Goal: Complete application form: Complete application form

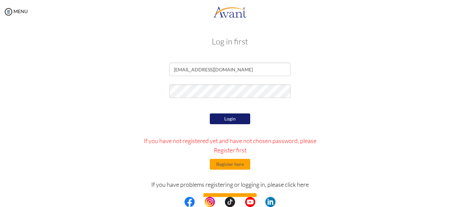
type input "[EMAIL_ADDRESS][DOMAIN_NAME]"
click at [228, 120] on button "Login" at bounding box center [230, 118] width 40 height 11
click at [225, 165] on button "Register here" at bounding box center [230, 164] width 40 height 11
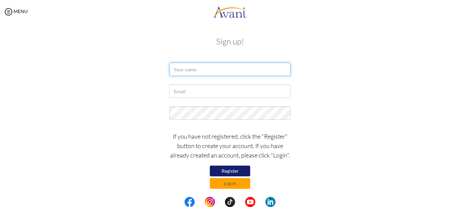
click at [198, 69] on input "text" at bounding box center [229, 69] width 121 height 13
type input "D"
type input "DAVID OTIENO ONYANGO"
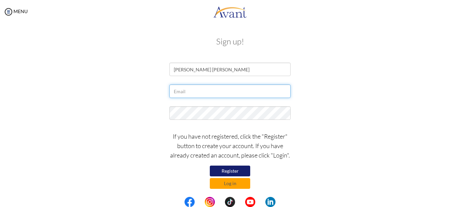
click at [186, 93] on input "text" at bounding box center [229, 90] width 121 height 13
type input "[EMAIL_ADDRESS][DOMAIN_NAME]"
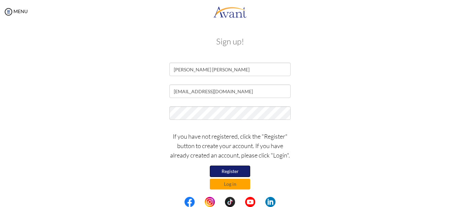
click at [229, 171] on button "Register" at bounding box center [230, 171] width 40 height 11
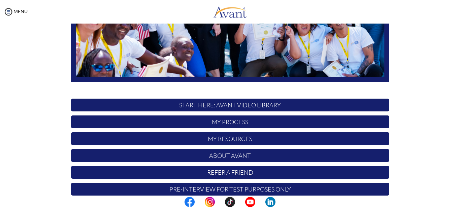
scroll to position [167, 0]
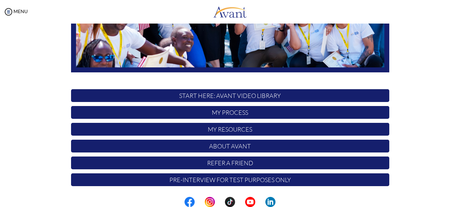
click at [230, 95] on p "START HERE: Avant Video Library" at bounding box center [230, 95] width 318 height 13
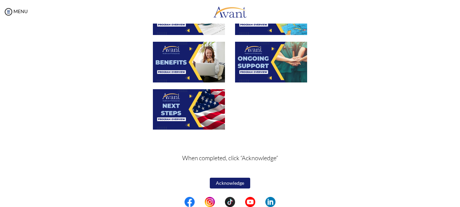
scroll to position [60, 0]
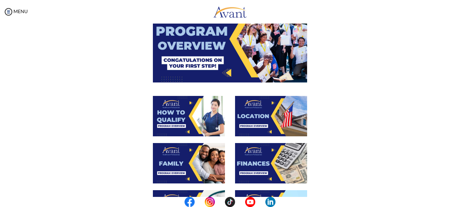
click at [225, 71] on img at bounding box center [230, 39] width 154 height 86
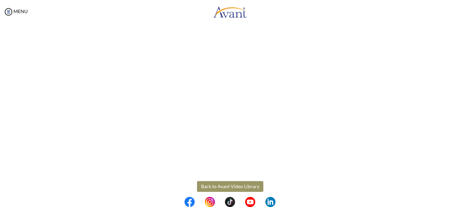
scroll to position [124, 0]
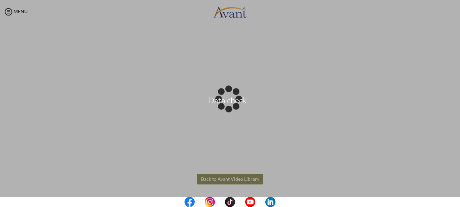
click at [228, 178] on body "Data check... Maintenance break. Please come back in 2 hours. MENU My Status Wh…" at bounding box center [230, 103] width 460 height 207
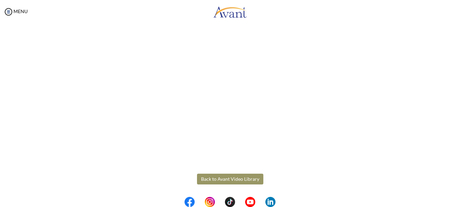
click at [237, 180] on button "Back to Avant Video Library" at bounding box center [230, 179] width 66 height 11
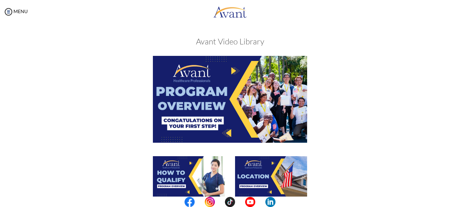
click at [226, 131] on img at bounding box center [230, 99] width 154 height 86
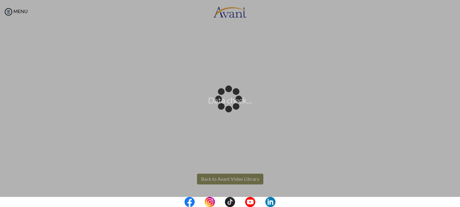
click at [222, 178] on body "Data check... Maintenance break. Please come back in 2 hours. MENU My Status Wh…" at bounding box center [230, 103] width 460 height 207
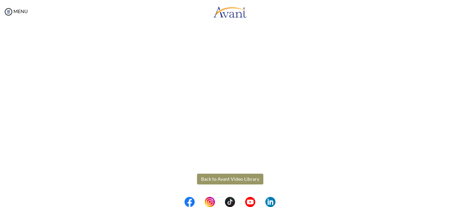
click at [240, 179] on button "Back to Avant Video Library" at bounding box center [230, 179] width 66 height 11
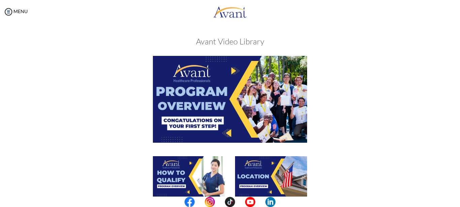
scroll to position [103, 0]
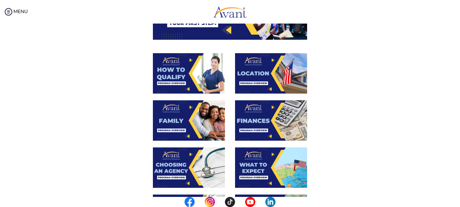
click at [215, 68] on img at bounding box center [189, 73] width 72 height 40
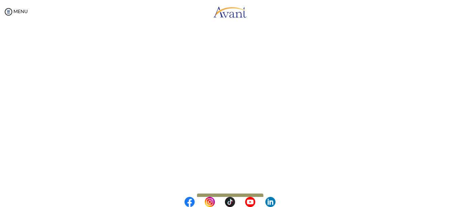
scroll to position [124, 0]
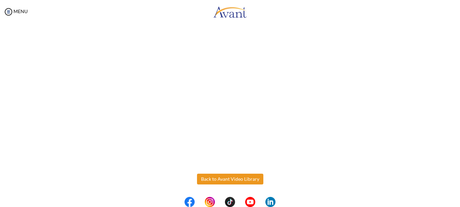
click at [236, 177] on body "Maintenance break. Please come back in 2 hours. MENU My Status What is the next…" at bounding box center [230, 103] width 460 height 207
click at [237, 179] on button "Back to Avant Video Library" at bounding box center [230, 179] width 66 height 11
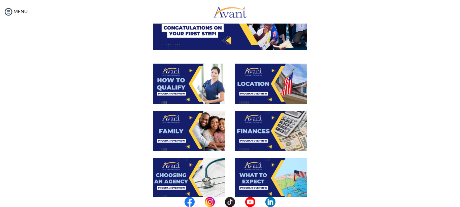
scroll to position [0, 0]
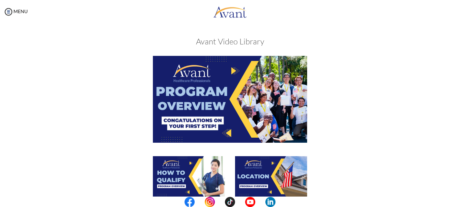
click at [323, 65] on div at bounding box center [230, 106] width 328 height 100
click at [383, 84] on div at bounding box center [230, 106] width 328 height 100
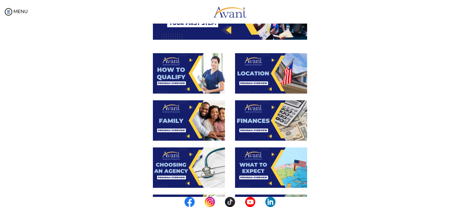
scroll to position [86, 0]
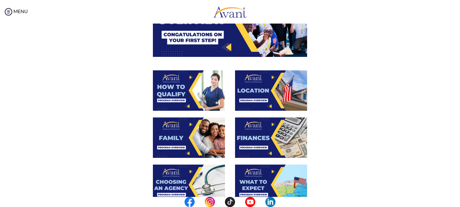
click at [311, 182] on div at bounding box center [230, 188] width 328 height 47
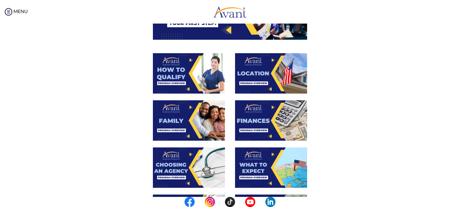
scroll to position [120, 0]
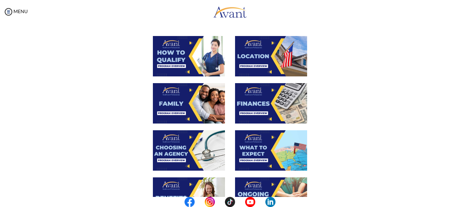
click at [321, 175] on div at bounding box center [230, 153] width 328 height 47
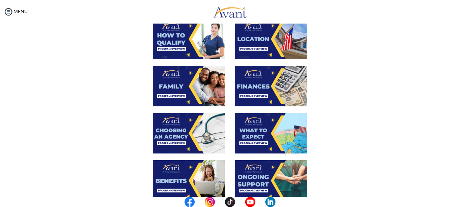
scroll to position [154, 0]
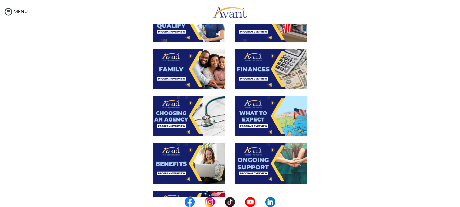
click at [325, 180] on div at bounding box center [230, 166] width 328 height 47
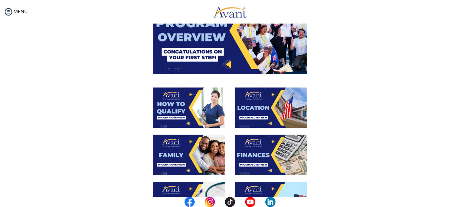
scroll to position [86, 0]
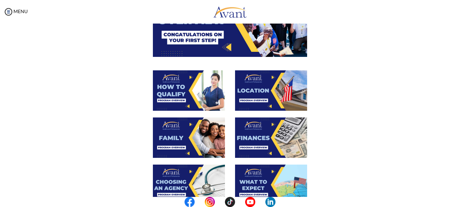
click at [185, 93] on img at bounding box center [189, 90] width 72 height 40
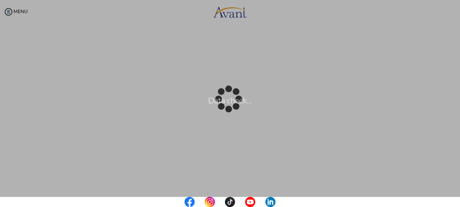
click at [427, 169] on div "How to Qualify Back to Avant Video Library" at bounding box center [230, 103] width 446 height 318
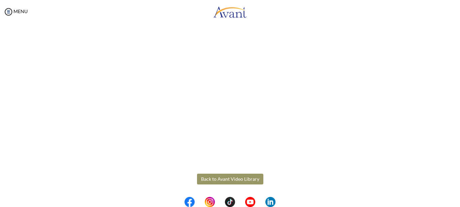
click at [217, 178] on button "Back to Avant Video Library" at bounding box center [230, 179] width 66 height 11
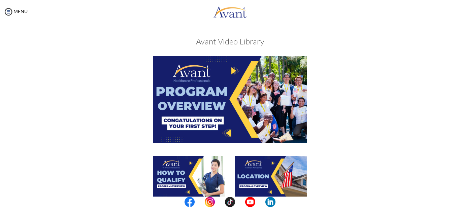
click at [312, 175] on div at bounding box center [230, 179] width 328 height 47
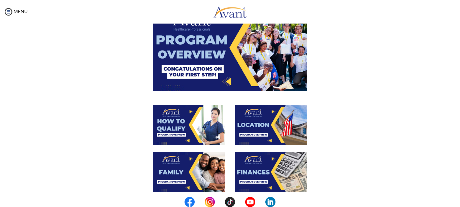
scroll to position [69, 0]
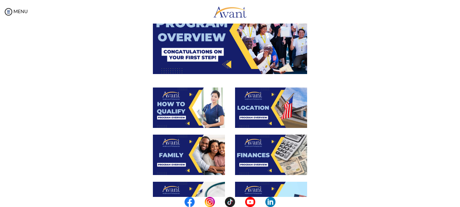
click at [265, 116] on img at bounding box center [271, 107] width 72 height 40
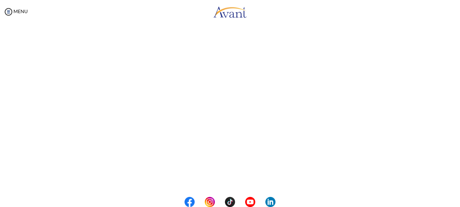
click at [434, 146] on div "Location Back to Avant Video Library" at bounding box center [230, 121] width 446 height 318
drag, startPoint x: 434, startPoint y: 146, endPoint x: 424, endPoint y: 132, distance: 17.9
click at [436, 142] on div "Location Back to Avant Video Library" at bounding box center [230, 138] width 446 height 318
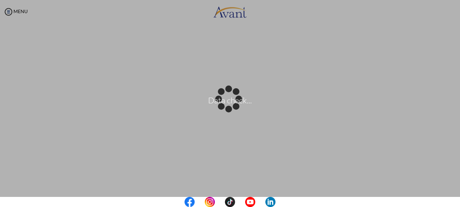
click at [433, 165] on div "Location Back to Avant Video Library" at bounding box center [230, 168] width 446 height 318
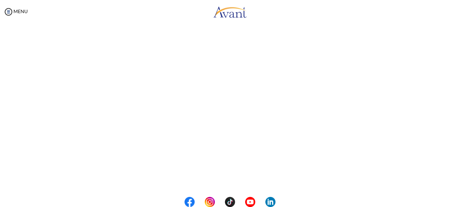
scroll to position [124, 0]
click at [229, 177] on button "Back to Avant Video Library" at bounding box center [230, 179] width 66 height 11
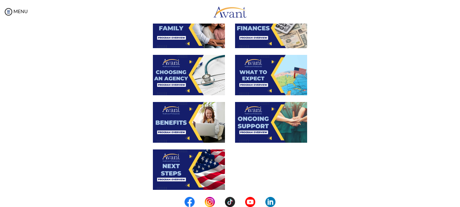
scroll to position [0, 0]
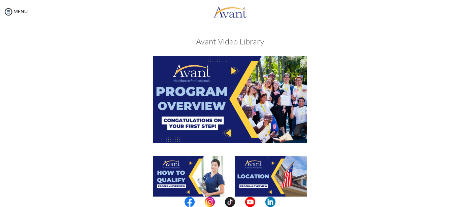
click at [273, 179] on img at bounding box center [271, 176] width 72 height 40
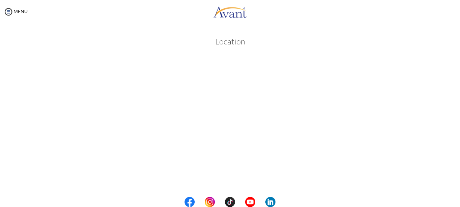
click at [439, 130] on div "Location Back to Avant Video Library" at bounding box center [230, 189] width 446 height 318
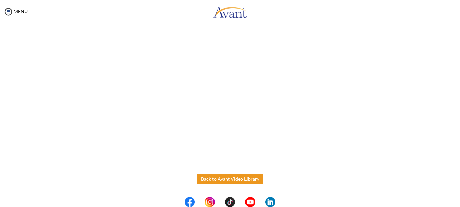
click at [237, 178] on body "Maintenance break. Please come back in 2 hours. MENU My Status What is the next…" at bounding box center [230, 103] width 460 height 207
click at [240, 178] on button "Back to Avant Video Library" at bounding box center [230, 179] width 66 height 11
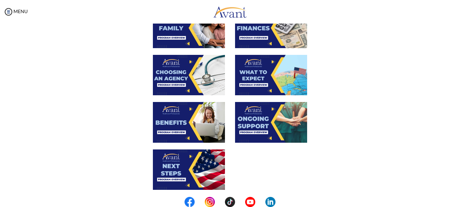
scroll to position [93, 0]
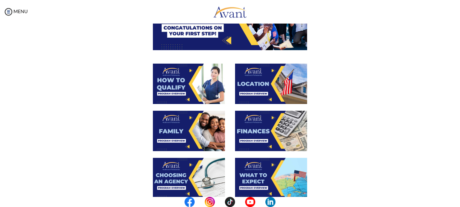
click at [174, 132] on img at bounding box center [189, 131] width 72 height 40
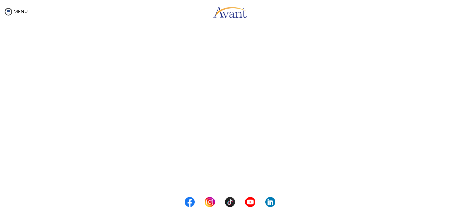
scroll to position [196, 0]
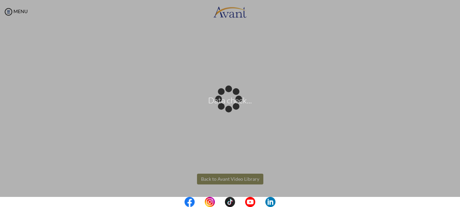
click at [236, 177] on body "Data check... Maintenance break. Please come back in 2 hours. MENU My Status Wh…" at bounding box center [230, 103] width 460 height 207
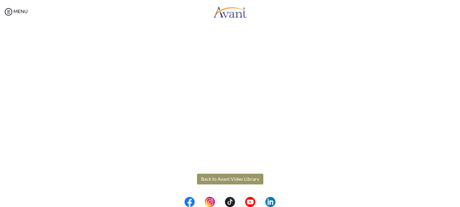
click at [240, 177] on button "Back to Avant Video Library" at bounding box center [230, 179] width 66 height 11
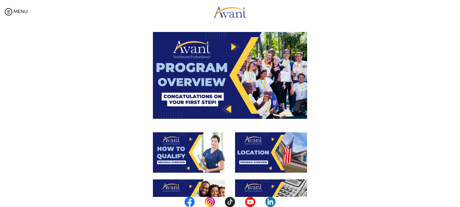
scroll to position [34, 0]
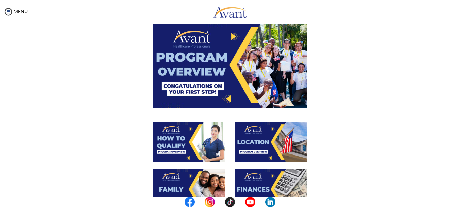
click at [170, 181] on img at bounding box center [189, 189] width 72 height 40
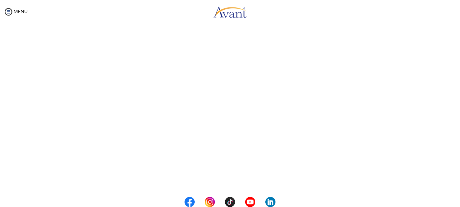
scroll to position [196, 0]
click at [241, 180] on body "Maintenance break. Please come back in 2 hours. MENU My Status What is the next…" at bounding box center [230, 103] width 460 height 207
click at [234, 179] on button "Back to Avant Video Library" at bounding box center [230, 179] width 66 height 11
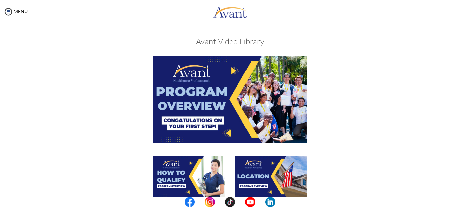
scroll to position [103, 0]
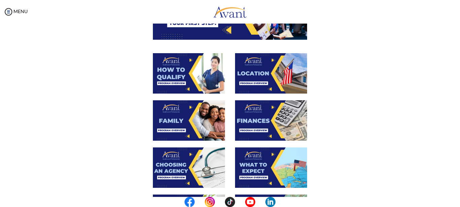
click at [251, 120] on img at bounding box center [271, 120] width 72 height 40
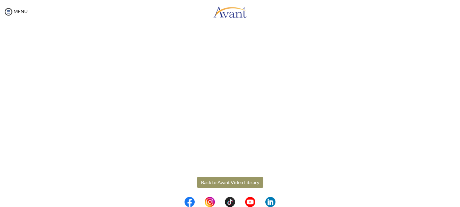
scroll to position [124, 0]
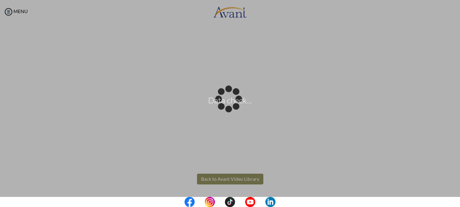
click at [235, 179] on body "Data check... Maintenance break. Please come back in 2 hours. MENU My Status Wh…" at bounding box center [230, 103] width 460 height 207
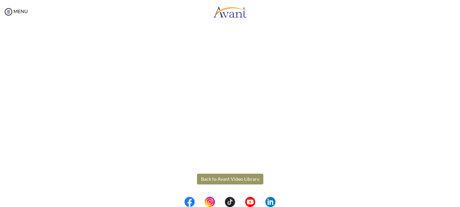
click at [231, 178] on button "Back to Avant Video Library" at bounding box center [230, 179] width 66 height 11
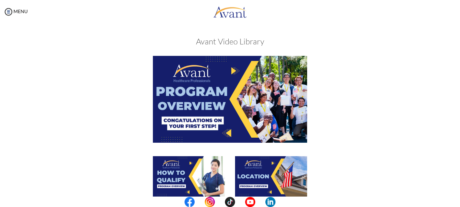
click at [333, 138] on div at bounding box center [230, 106] width 328 height 100
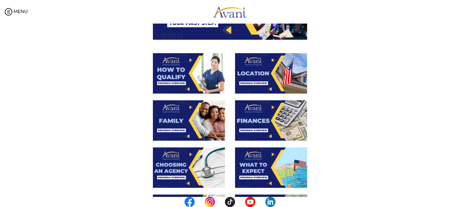
scroll to position [137, 0]
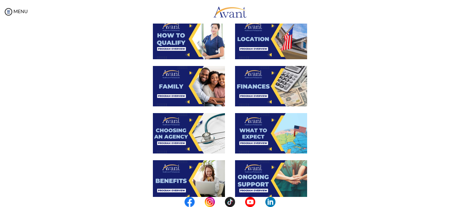
click at [165, 132] on img at bounding box center [189, 133] width 72 height 40
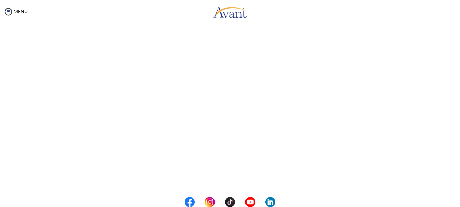
scroll to position [196, 0]
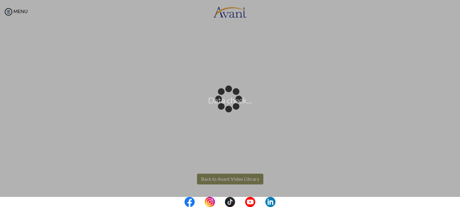
click at [236, 177] on body "Data check... Maintenance break. Please come back in 2 hours. MENU My Status Wh…" at bounding box center [230, 103] width 460 height 207
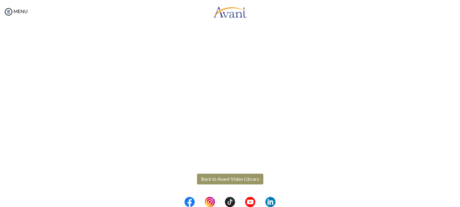
click at [237, 180] on button "Back to Avant Video Library" at bounding box center [230, 179] width 66 height 11
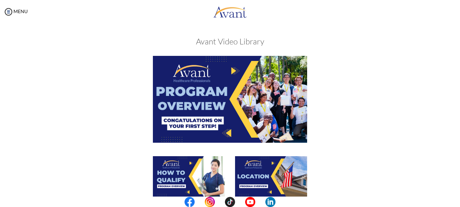
click at [329, 119] on div at bounding box center [230, 106] width 328 height 100
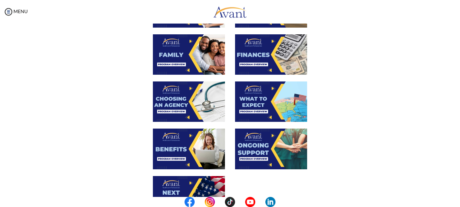
scroll to position [172, 0]
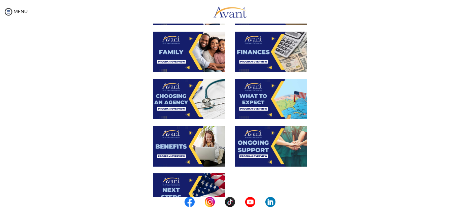
click at [264, 93] on img at bounding box center [271, 99] width 72 height 40
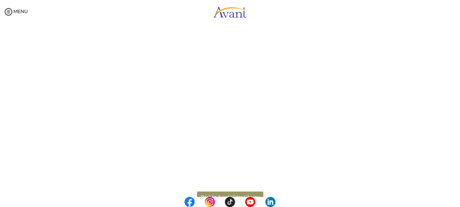
scroll to position [196, 0]
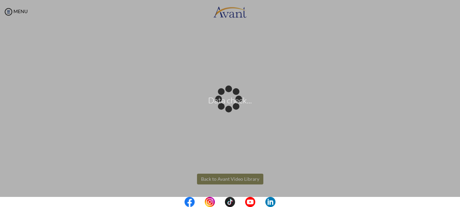
click at [231, 179] on body "Data check... Maintenance break. Please come back in 2 hours. MENU My Status Wh…" at bounding box center [230, 103] width 460 height 207
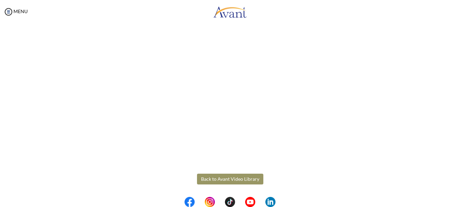
click at [232, 179] on button "Back to Avant Video Library" at bounding box center [230, 179] width 66 height 11
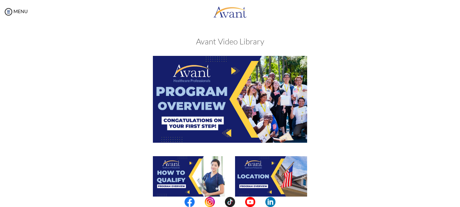
click at [331, 154] on div at bounding box center [230, 106] width 328 height 100
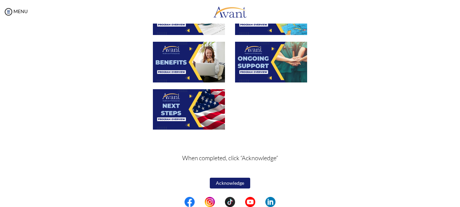
scroll to position [221, 0]
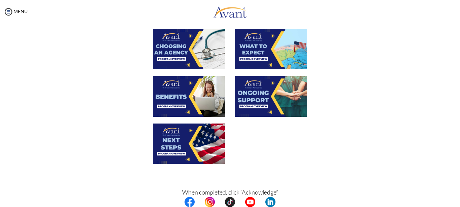
click at [179, 99] on img at bounding box center [189, 96] width 72 height 40
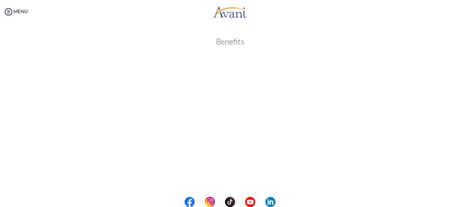
scroll to position [196, 0]
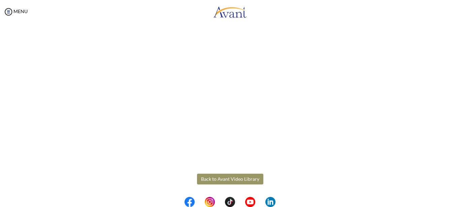
click at [459, 24] on html "Maintenance break. Please come back in 2 hours. MENU My Status What is the next…" at bounding box center [230, 103] width 460 height 207
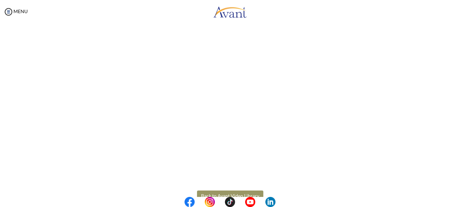
scroll to position [179, 0]
click at [454, 25] on div "My Status What is the next step? We would like you to watch the introductory vi…" at bounding box center [230, 127] width 460 height 207
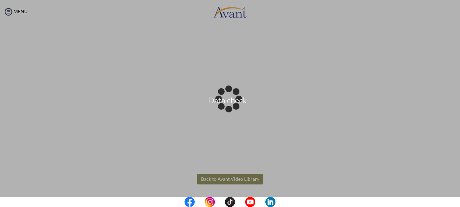
click at [244, 177] on body "Data check... Maintenance break. Please come back in 2 hours. MENU My Status Wh…" at bounding box center [230, 103] width 460 height 207
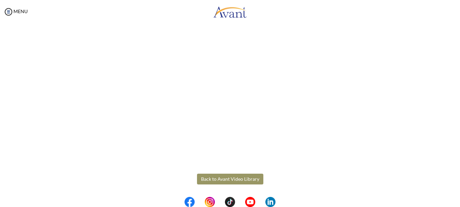
click at [239, 179] on button "Back to Avant Video Library" at bounding box center [230, 179] width 66 height 11
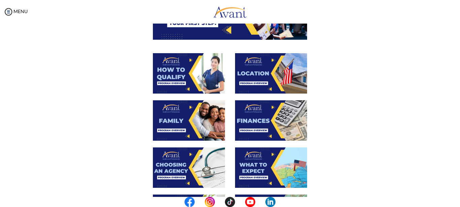
scroll to position [256, 0]
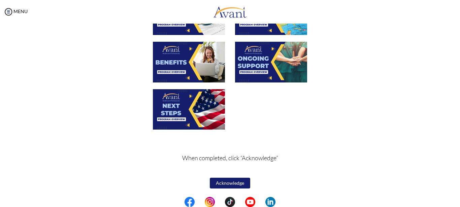
click at [263, 66] on img at bounding box center [271, 62] width 72 height 40
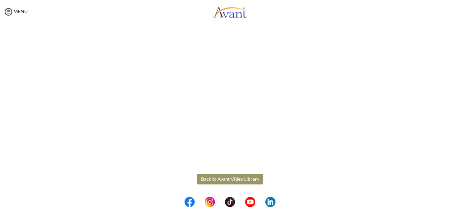
click at [456, 26] on html "Maintenance break. Please come back in 2 hours. MENU My Status What is the next…" at bounding box center [230, 103] width 460 height 207
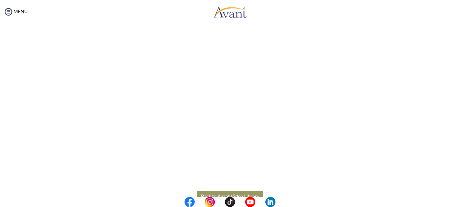
scroll to position [161, 0]
click at [451, 27] on div "My Status What is the next step? We would like you to watch the introductory vi…" at bounding box center [230, 127] width 460 height 207
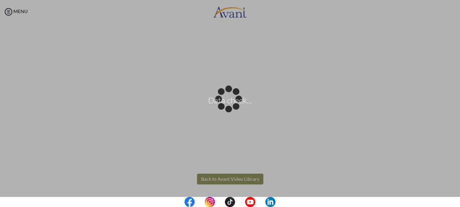
click at [227, 179] on body "Data check... Maintenance break. Please come back in 2 hours. MENU My Status Wh…" at bounding box center [230, 103] width 460 height 207
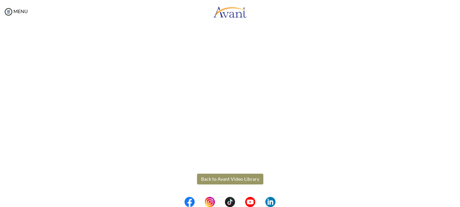
click at [233, 177] on button "Back to Avant Video Library" at bounding box center [230, 179] width 66 height 11
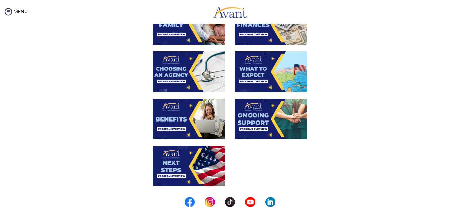
scroll to position [232, 0]
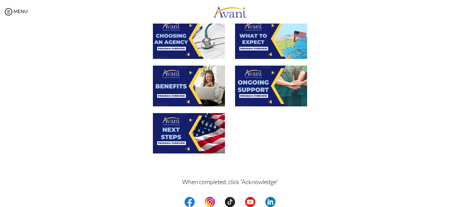
click at [170, 132] on img at bounding box center [189, 133] width 72 height 40
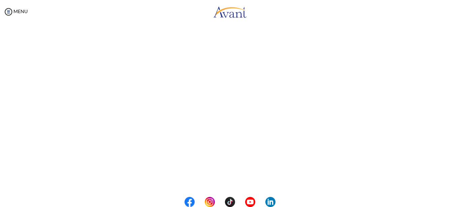
scroll to position [196, 0]
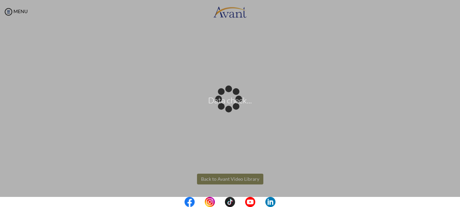
click at [216, 180] on body "Data check... Maintenance break. Please come back in 2 hours. MENU My Status Wh…" at bounding box center [230, 103] width 460 height 207
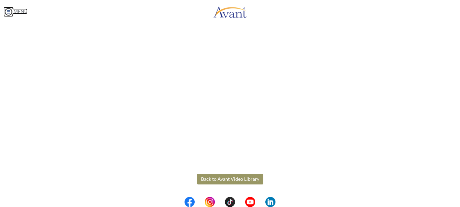
click at [18, 12] on link "MENU" at bounding box center [15, 11] width 24 height 6
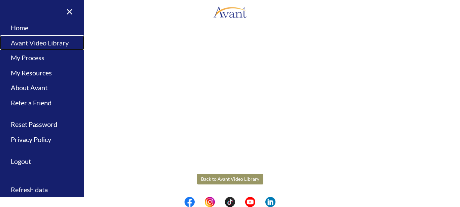
click at [20, 45] on link "Avant Video Library" at bounding box center [42, 42] width 84 height 15
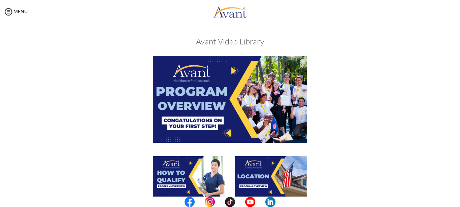
scroll to position [256, 0]
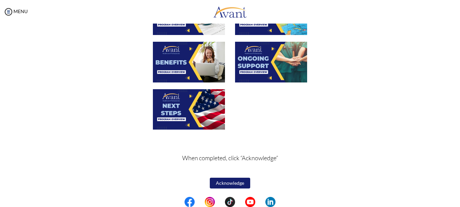
click at [229, 181] on button "Acknowledge" at bounding box center [230, 183] width 40 height 11
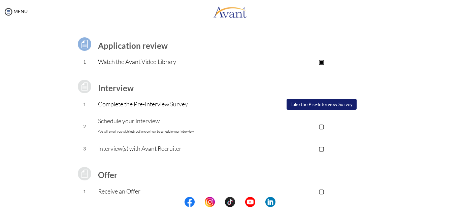
scroll to position [99, 0]
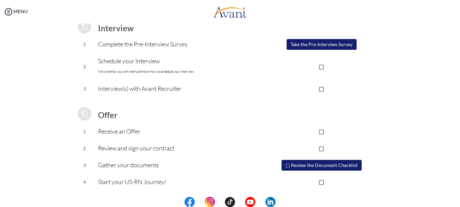
click at [334, 43] on button "Take the Pre-Interview Survey" at bounding box center [321, 44] width 70 height 11
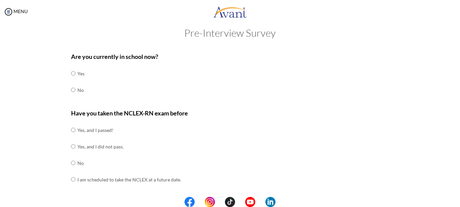
scroll to position [0, 0]
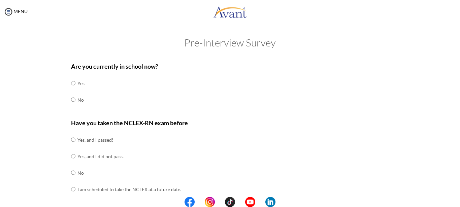
click at [71, 99] on input "radio" at bounding box center [73, 99] width 4 height 13
radio input "true"
click at [71, 169] on input "radio" at bounding box center [73, 172] width 4 height 13
radio input "true"
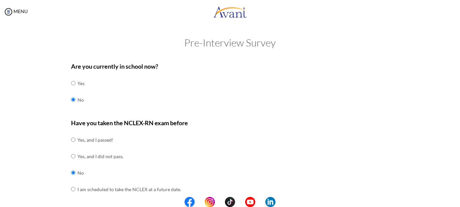
click at [246, 142] on div "Have you taken the NCLEX-RN exam before Yes, and I passed! Yes, and I did not p…" at bounding box center [230, 161] width 318 height 86
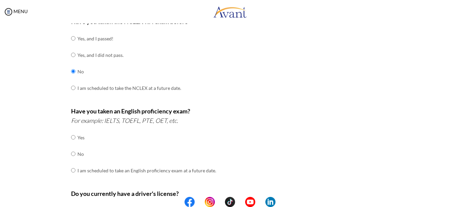
scroll to position [103, 0]
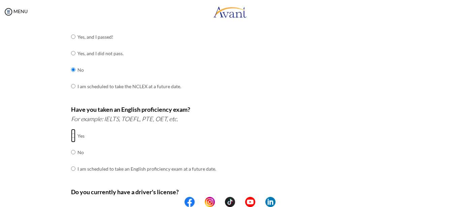
click at [71, 132] on input "radio" at bounding box center [73, 135] width 4 height 13
radio input "true"
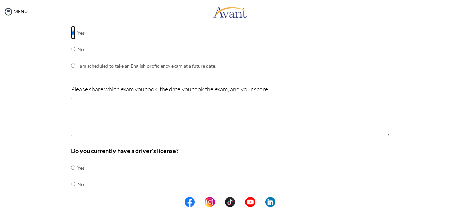
scroll to position [279, 0]
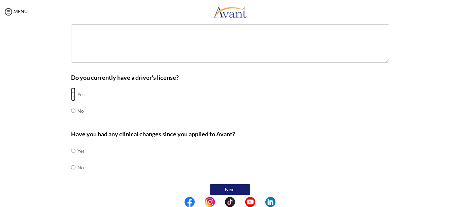
click at [71, 90] on input "radio" at bounding box center [73, 93] width 4 height 13
radio input "true"
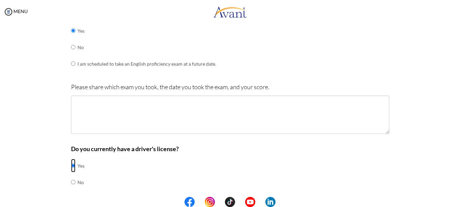
scroll to position [176, 0]
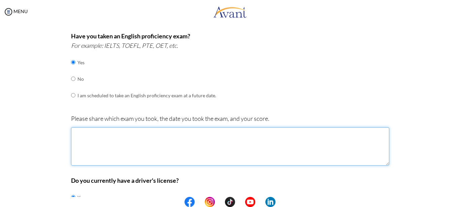
click at [93, 149] on textarea at bounding box center [230, 146] width 318 height 38
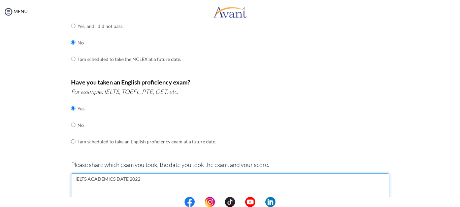
scroll to position [206, 0]
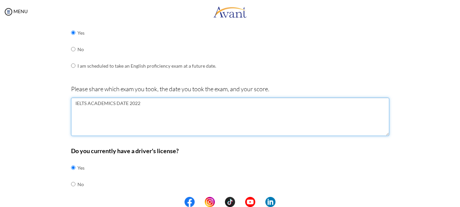
click at [124, 98] on textarea "IELTS ACADEMICS DATE 2022" at bounding box center [230, 117] width 318 height 38
click at [156, 100] on textarea "IELTS ACADEMICS DATEJUNE 2022" at bounding box center [230, 117] width 318 height 38
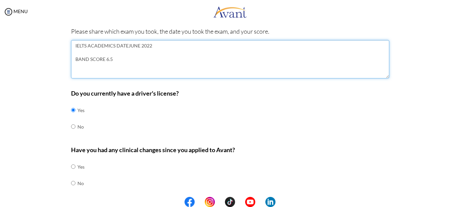
scroll to position [279, 0]
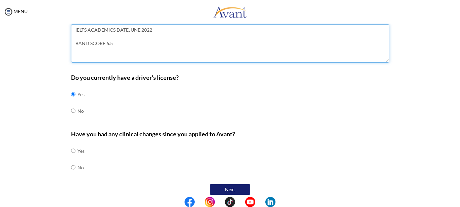
type textarea "IELTS ACADEMICS DATEJUNE 2022 BAND SCORE 6.5"
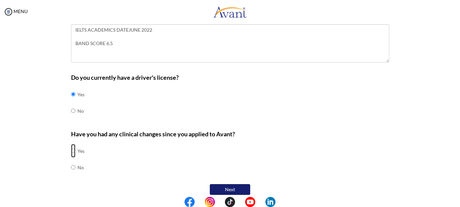
click at [71, 144] on input "radio" at bounding box center [73, 150] width 4 height 13
radio input "true"
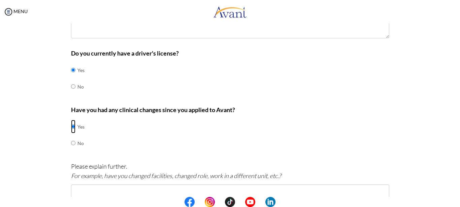
scroll to position [314, 0]
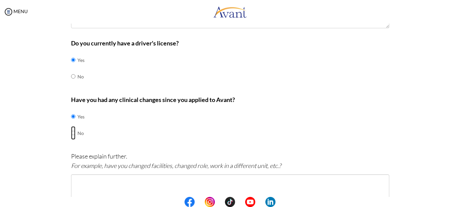
click at [71, 128] on input "radio" at bounding box center [73, 132] width 4 height 13
radio input "true"
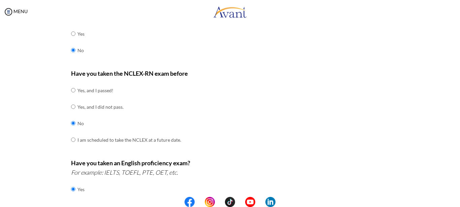
scroll to position [15, 0]
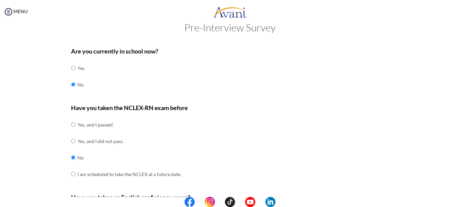
click at [326, 132] on div "Have you taken the NCLEX-RN exam before Yes, and I passed! Yes, and I did not p…" at bounding box center [230, 146] width 318 height 86
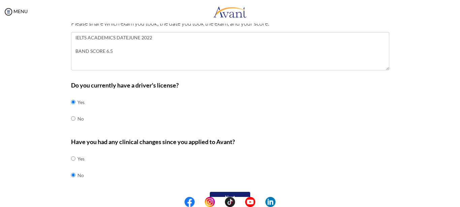
scroll to position [279, 0]
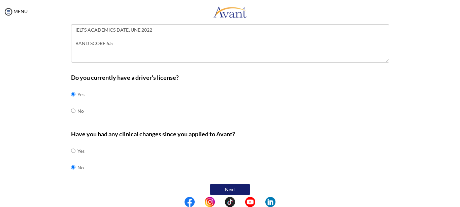
click at [225, 184] on button "Next" at bounding box center [230, 189] width 40 height 11
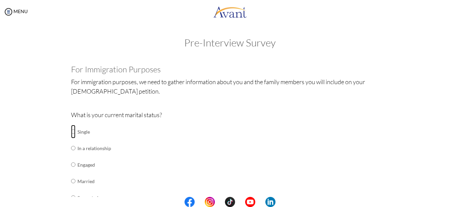
click at [71, 132] on input "radio" at bounding box center [73, 131] width 4 height 13
radio input "true"
click at [249, 132] on div "What is your current marital status? Single In a relationship Engaged Married S…" at bounding box center [230, 178] width 318 height 136
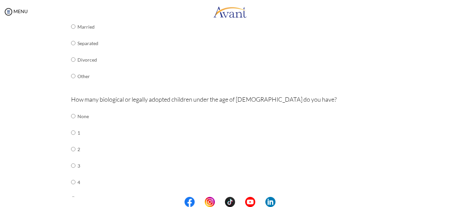
scroll to position [172, 0]
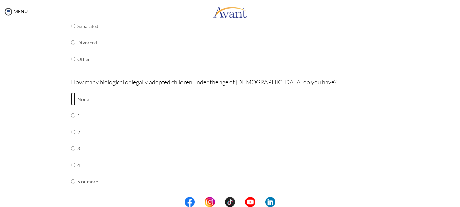
click at [72, 96] on input "radio" at bounding box center [73, 98] width 4 height 13
radio input "true"
click at [376, 67] on div "What is your current marital status? Single In a relationship Engaged Married S…" at bounding box center [230, 6] width 318 height 136
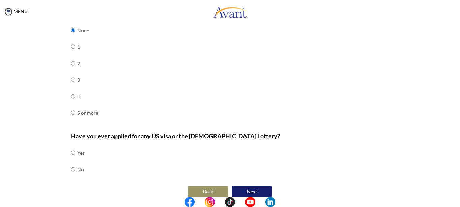
scroll to position [241, 0]
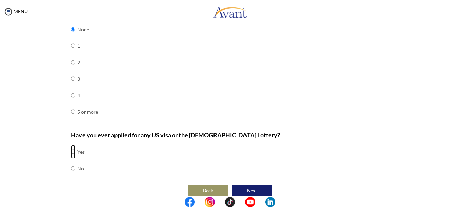
click at [71, 145] on input "radio" at bounding box center [73, 151] width 4 height 13
radio input "true"
click at [252, 185] on button "Next" at bounding box center [251, 190] width 40 height 11
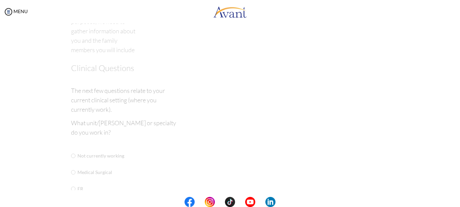
scroll to position [13, 0]
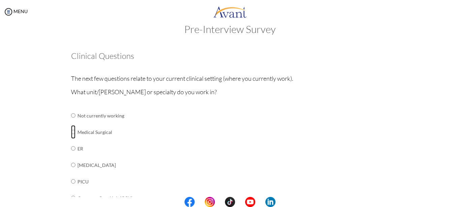
click at [71, 133] on input "radio" at bounding box center [73, 131] width 4 height 13
radio input "true"
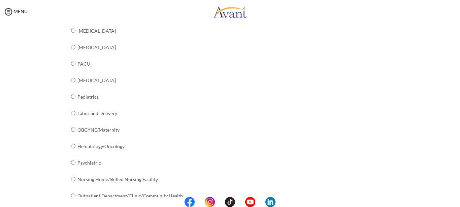
scroll to position [271, 0]
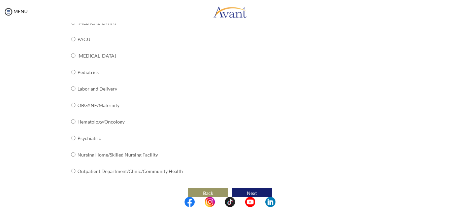
click at [255, 188] on button "Next" at bounding box center [251, 193] width 40 height 11
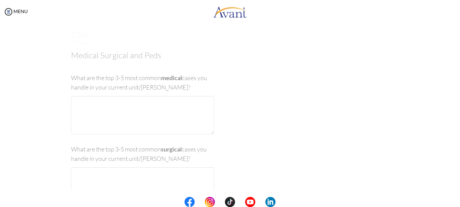
scroll to position [13, 0]
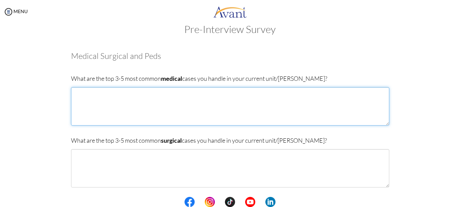
click at [123, 95] on textarea at bounding box center [230, 106] width 318 height 38
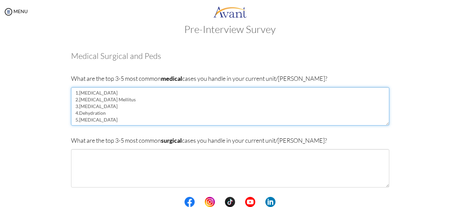
click at [105, 114] on textarea "1.Meningitis 2.Diabetes Mellitus 3.Hypertension 4.Dehydration 5.Chronic obstruc…" at bounding box center [230, 106] width 318 height 38
type textarea "1.[MEDICAL_DATA] 2.[MEDICAL_DATA] Mellitus 3.[MEDICAL_DATA] 4.[MEDICAL_DATA] 5.…"
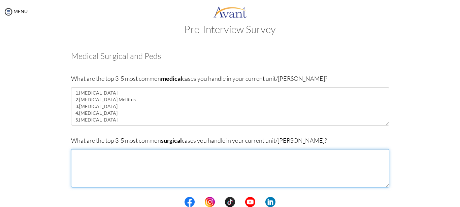
click at [75, 155] on textarea at bounding box center [230, 168] width 318 height 38
click at [94, 169] on textarea "1.Appendicitis 2.Peritonitis 3.Necrotizing fascitis" at bounding box center [230, 168] width 318 height 38
click at [119, 170] on textarea "1.Appendicitis 2.Peritonitis 3.Necrotising fascitis" at bounding box center [230, 168] width 318 height 38
click at [101, 168] on textarea "1.Appendicitis 2.Peritonitis 3.Necrotising fascitis" at bounding box center [230, 168] width 318 height 38
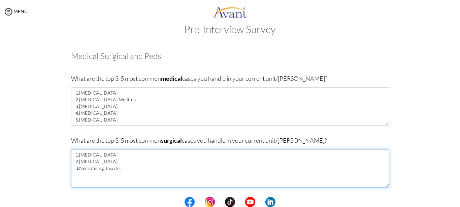
click at [94, 169] on textarea "1.Appendicitis 2.Peritonitis 3.Necrotising fascitis" at bounding box center [230, 168] width 318 height 38
click at [111, 169] on textarea "1.Appendicitis 2.Peritonitis 3.Necrotizing fascitis" at bounding box center [230, 168] width 318 height 38
click at [124, 171] on textarea "1.Appendicitis 2.Peritonitis 3.Necrotizing fasciitis" at bounding box center [230, 168] width 318 height 38
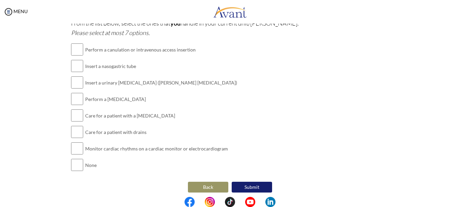
scroll to position [158, 0]
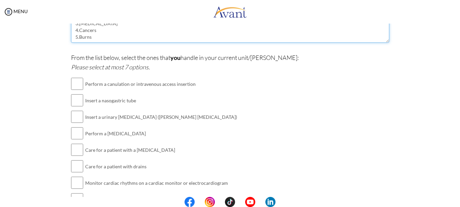
type textarea "1.[MEDICAL_DATA] 2.[MEDICAL_DATA] 3.[MEDICAL_DATA] 4.Cancers 5.Burns"
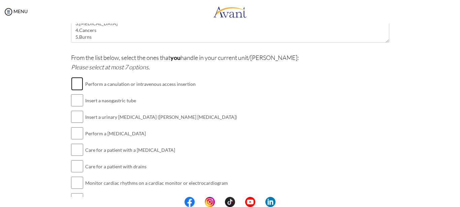
click at [74, 84] on input "checkbox" at bounding box center [77, 83] width 12 height 13
checkbox input "true"
click at [77, 102] on input "checkbox" at bounding box center [77, 100] width 12 height 13
checkbox input "true"
click at [78, 119] on input "checkbox" at bounding box center [77, 116] width 12 height 13
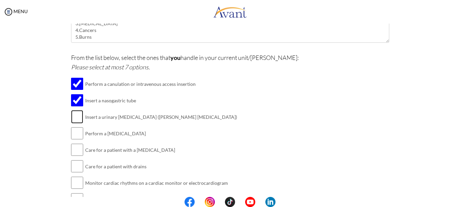
checkbox input "true"
click at [77, 133] on input "checkbox" at bounding box center [77, 133] width 12 height 13
checkbox input "true"
click at [77, 148] on input "checkbox" at bounding box center [77, 149] width 12 height 13
checkbox input "true"
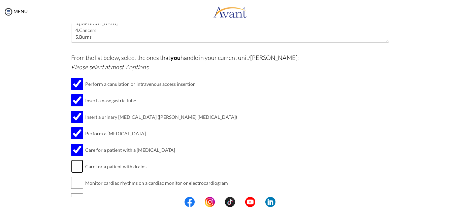
click at [80, 164] on input "checkbox" at bounding box center [77, 165] width 12 height 13
checkbox input "true"
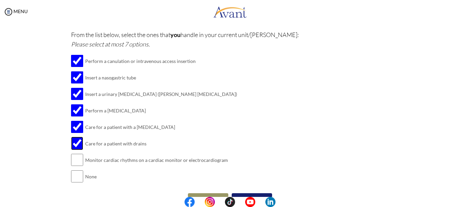
scroll to position [192, 0]
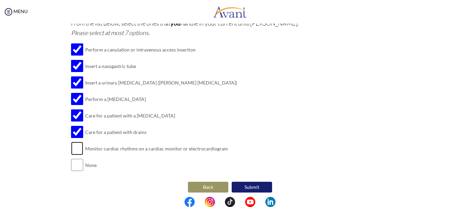
click at [74, 144] on input "checkbox" at bounding box center [77, 148] width 12 height 13
checkbox input "true"
click at [255, 182] on button "Submit" at bounding box center [251, 187] width 40 height 11
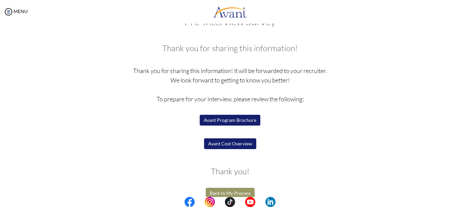
scroll to position [31, 0]
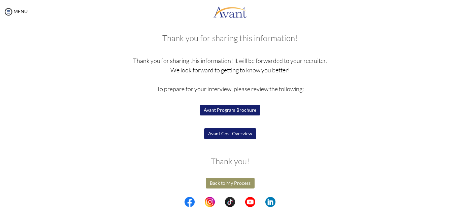
click at [230, 109] on button "Avant Program Brochure" at bounding box center [230, 110] width 61 height 11
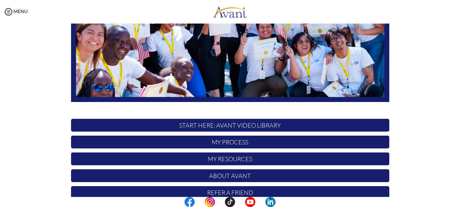
scroll to position [167, 0]
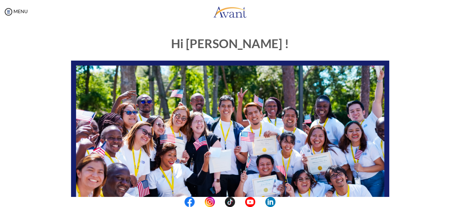
scroll to position [167, 0]
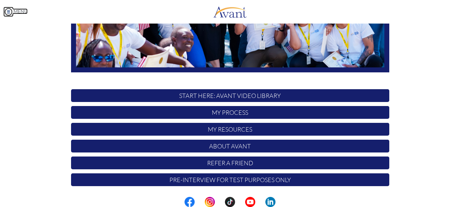
click at [19, 12] on link "MENU" at bounding box center [15, 11] width 24 height 6
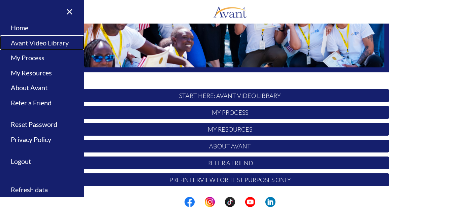
click at [40, 43] on link "Avant Video Library" at bounding box center [42, 42] width 84 height 15
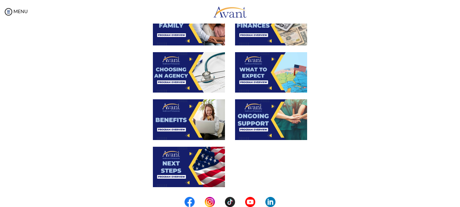
scroll to position [256, 0]
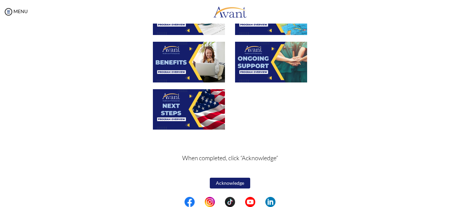
click at [230, 182] on button "Acknowledge" at bounding box center [230, 183] width 40 height 11
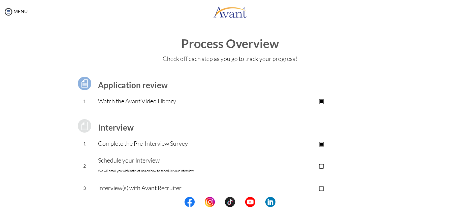
scroll to position [99, 0]
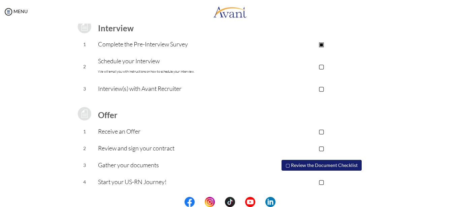
click at [318, 46] on p "▣" at bounding box center [321, 43] width 135 height 9
click at [320, 68] on p "▢" at bounding box center [321, 66] width 135 height 9
click at [319, 86] on p "▢" at bounding box center [321, 88] width 135 height 9
click at [319, 89] on p "▣" at bounding box center [321, 88] width 135 height 9
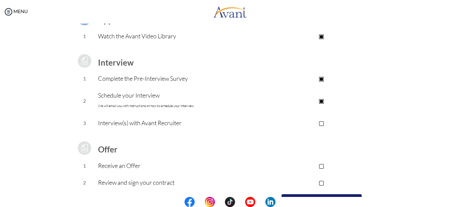
scroll to position [0, 0]
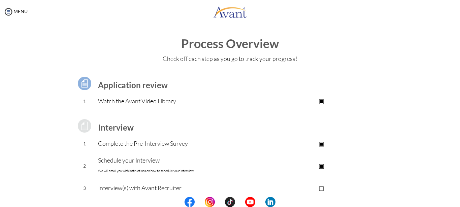
click at [321, 166] on p "▣" at bounding box center [321, 165] width 135 height 9
click at [14, 9] on link "MENU" at bounding box center [15, 11] width 24 height 6
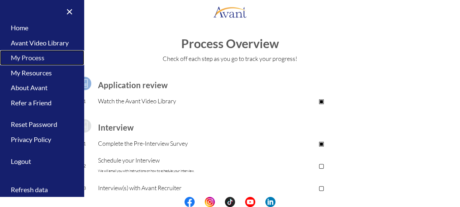
click at [16, 59] on link "My Process" at bounding box center [42, 57] width 84 height 15
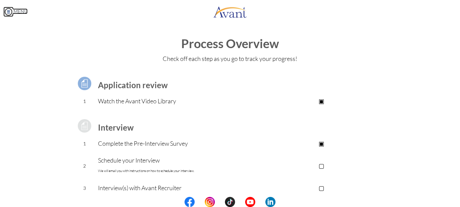
click at [14, 11] on link "MENU" at bounding box center [15, 11] width 24 height 6
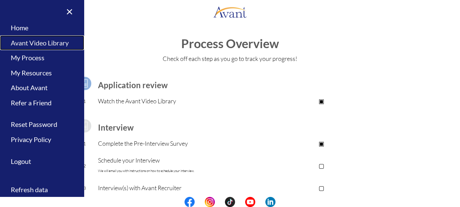
click at [38, 46] on link "Avant Video Library" at bounding box center [42, 42] width 84 height 15
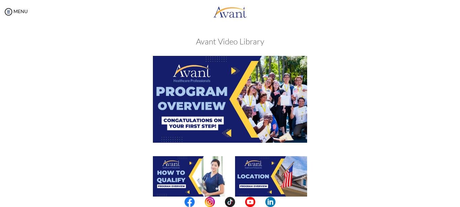
scroll to position [256, 0]
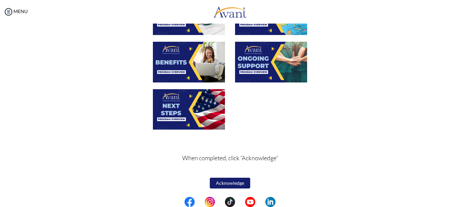
click at [230, 183] on button "Acknowledge" at bounding box center [230, 183] width 40 height 11
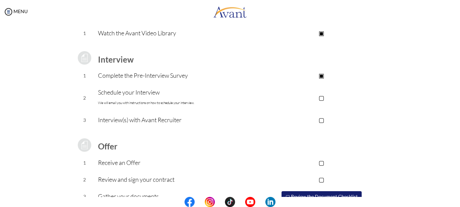
scroll to position [99, 0]
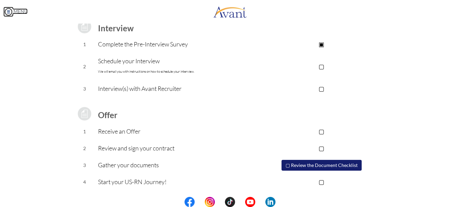
click at [15, 10] on link "MENU" at bounding box center [15, 11] width 24 height 6
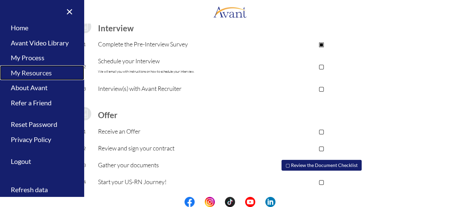
click at [28, 74] on link "My Resources" at bounding box center [42, 72] width 84 height 15
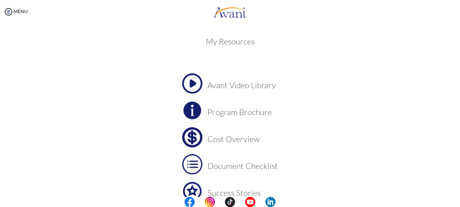
click at [208, 138] on h3 "Cost Overview" at bounding box center [242, 139] width 70 height 9
click at [233, 113] on h3 "Program Brochure" at bounding box center [242, 112] width 70 height 9
click at [236, 167] on h3 "Document Checklist" at bounding box center [242, 165] width 70 height 9
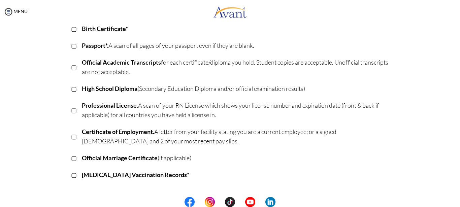
scroll to position [70, 0]
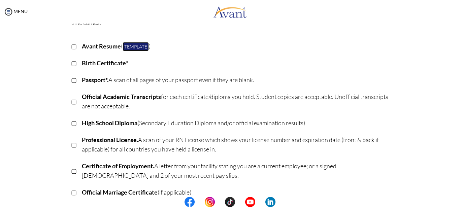
click at [136, 47] on link "Template" at bounding box center [135, 46] width 26 height 9
click at [231, 33] on div "Once you complete the recruitment process, your next step will be with Document…" at bounding box center [230, 156] width 328 height 341
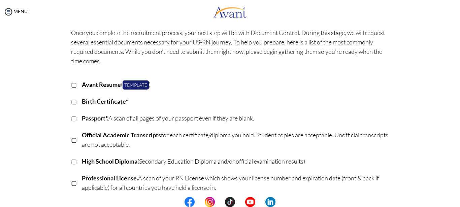
scroll to position [0, 0]
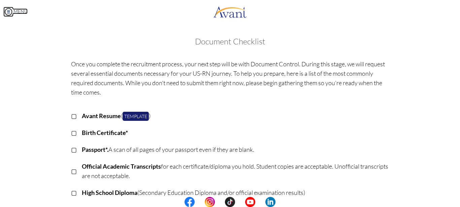
click at [16, 10] on link "MENU" at bounding box center [15, 11] width 24 height 6
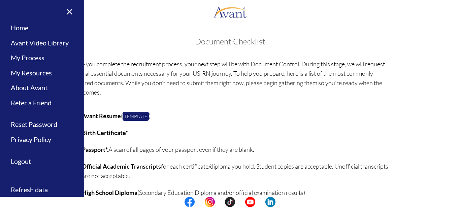
click at [118, 36] on div "My Status What is the next step? We would like you to watch the introductory vi…" at bounding box center [230, 127] width 460 height 207
click at [71, 12] on link "×" at bounding box center [65, 11] width 21 height 23
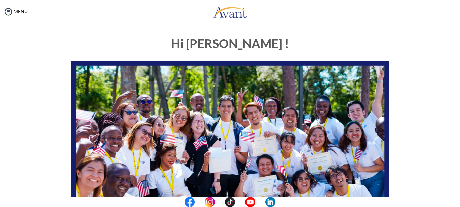
scroll to position [167, 0]
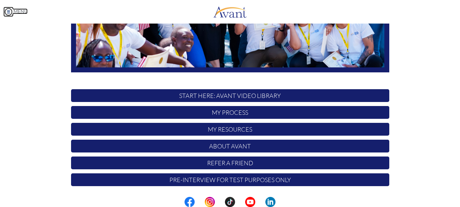
click at [19, 12] on link "MENU" at bounding box center [15, 11] width 24 height 6
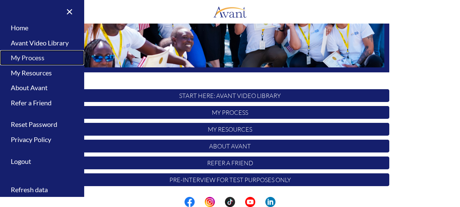
click at [32, 59] on link "My Process" at bounding box center [42, 57] width 84 height 15
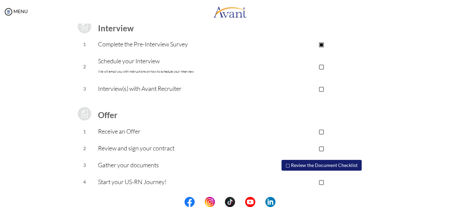
scroll to position [0, 0]
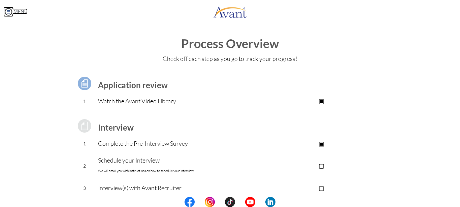
click at [19, 8] on link "MENU" at bounding box center [15, 11] width 24 height 6
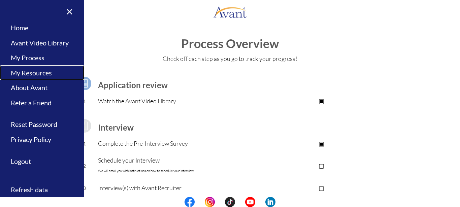
click at [32, 71] on link "My Resources" at bounding box center [42, 72] width 84 height 15
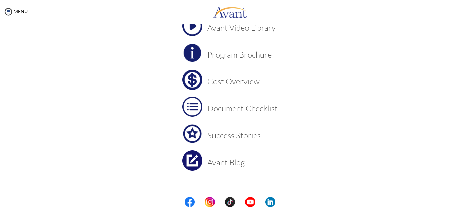
scroll to position [65, 0]
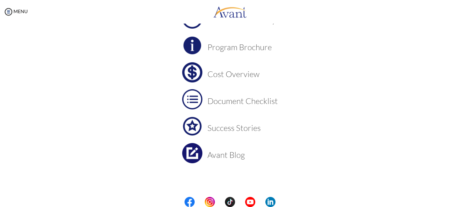
click at [196, 72] on img at bounding box center [192, 72] width 20 height 20
click at [240, 104] on h3 "Document Checklist" at bounding box center [242, 101] width 70 height 9
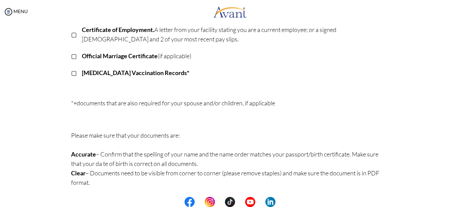
scroll to position [69, 0]
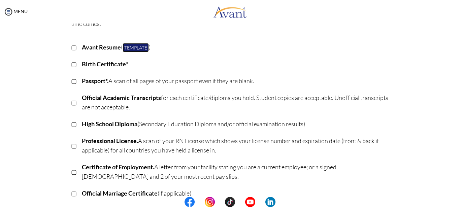
click at [134, 45] on link "Template" at bounding box center [135, 47] width 26 height 9
click at [309, 1] on div "MENU" at bounding box center [230, 13] width 460 height 26
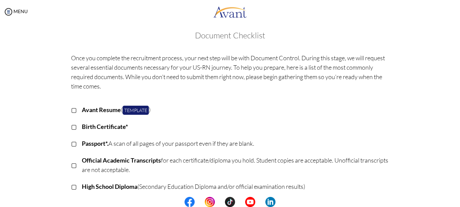
scroll to position [0, 0]
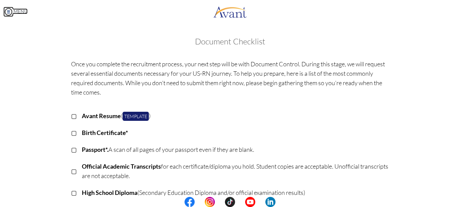
click at [12, 11] on img at bounding box center [8, 12] width 10 height 10
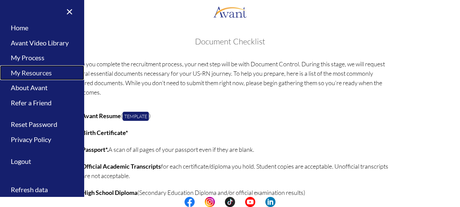
click at [32, 74] on link "My Resources" at bounding box center [42, 72] width 84 height 15
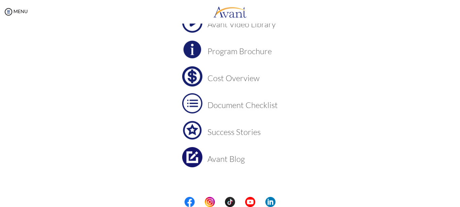
scroll to position [65, 0]
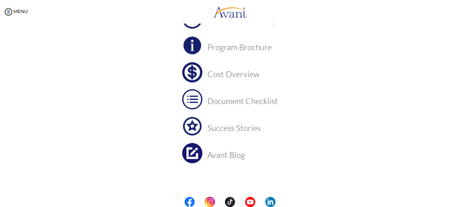
click at [238, 131] on h3 "Success Stories" at bounding box center [242, 127] width 70 height 9
click at [219, 156] on h3 "Avant Blog" at bounding box center [242, 154] width 70 height 9
